Goal: Task Accomplishment & Management: Complete application form

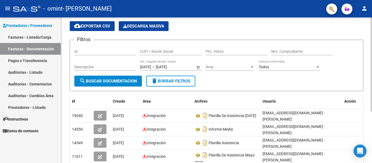
scroll to position [54, 0]
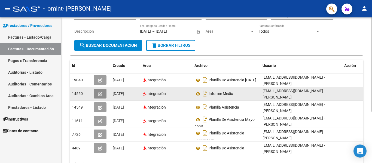
click at [101, 93] on icon "button" at bounding box center [100, 94] width 4 height 4
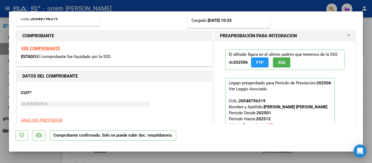
scroll to position [82, 0]
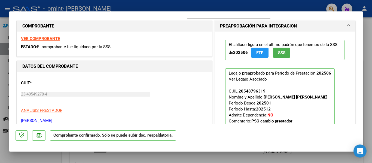
click at [52, 38] on strong "VER COMPROBANTE" at bounding box center [40, 38] width 39 height 5
click at [368, 28] on div at bounding box center [186, 81] width 372 height 163
type input "$ 0,00"
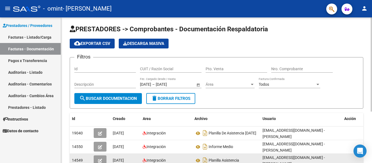
scroll to position [0, 0]
